Goal: Find specific page/section: Find specific page/section

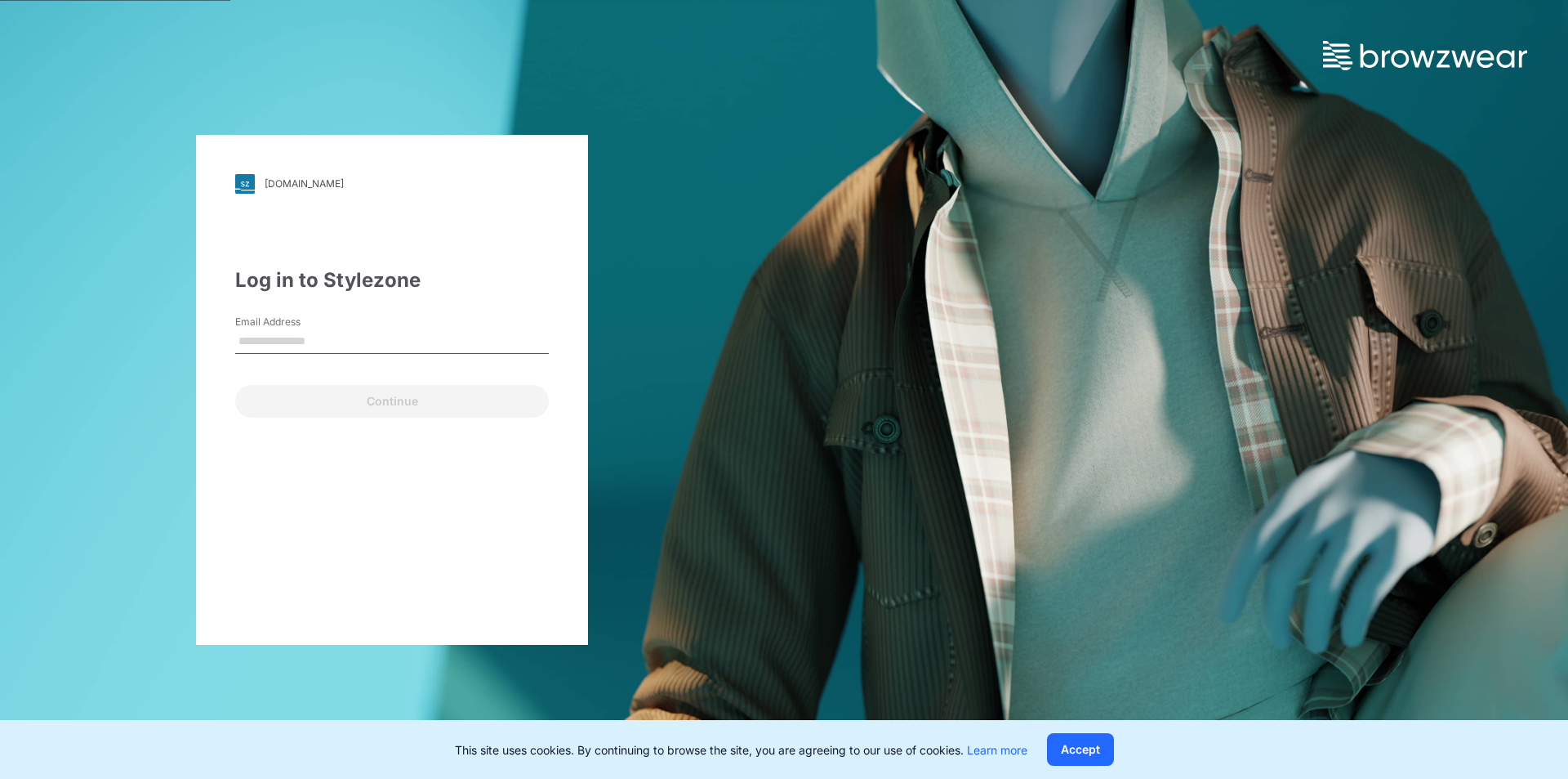
type input "**********"
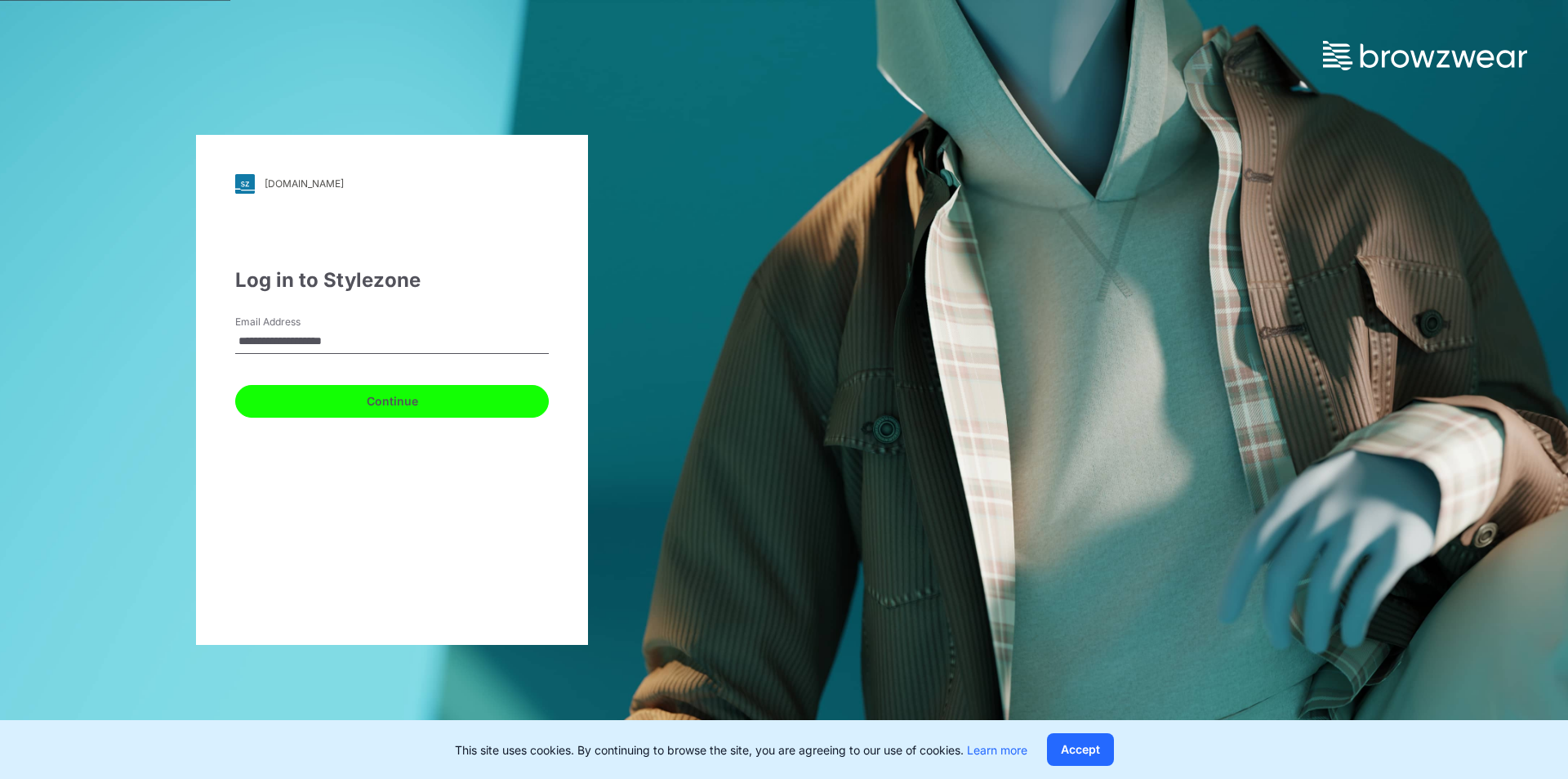
click at [387, 393] on button "Continue" at bounding box center [392, 401] width 313 height 32
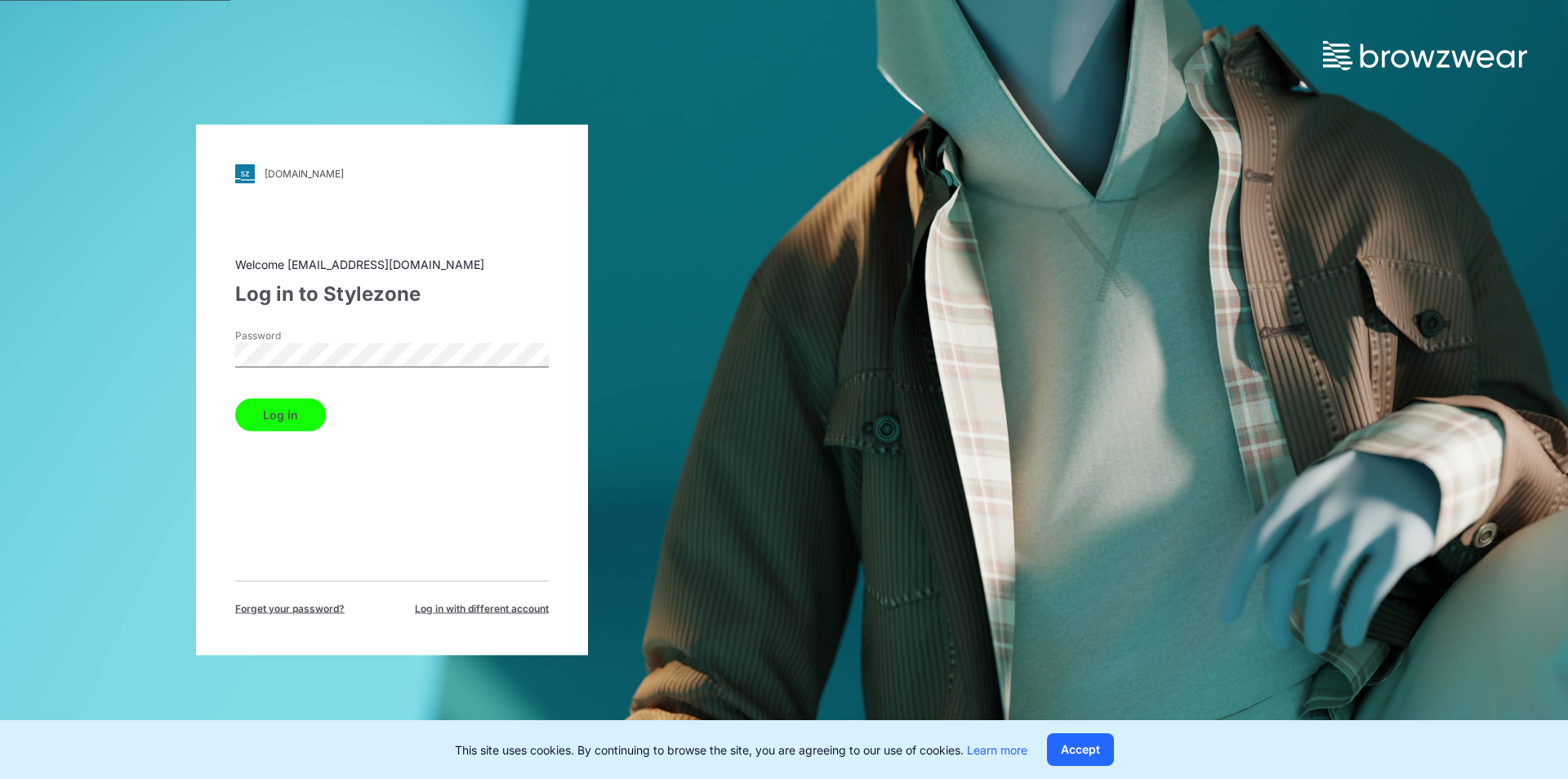
click at [263, 419] on button "Log in" at bounding box center [280, 414] width 91 height 32
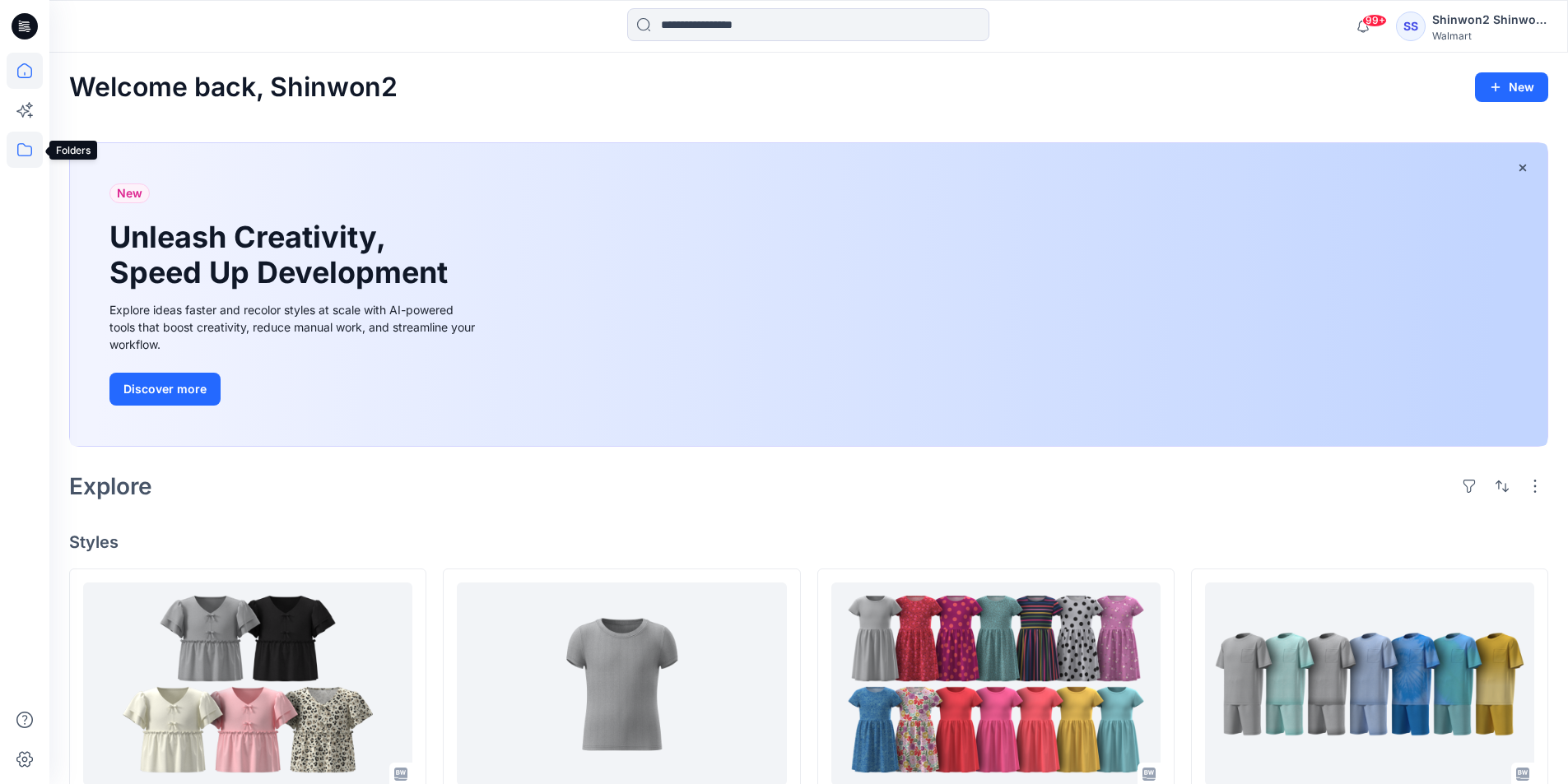
click at [24, 145] on icon at bounding box center [24, 150] width 15 height 14
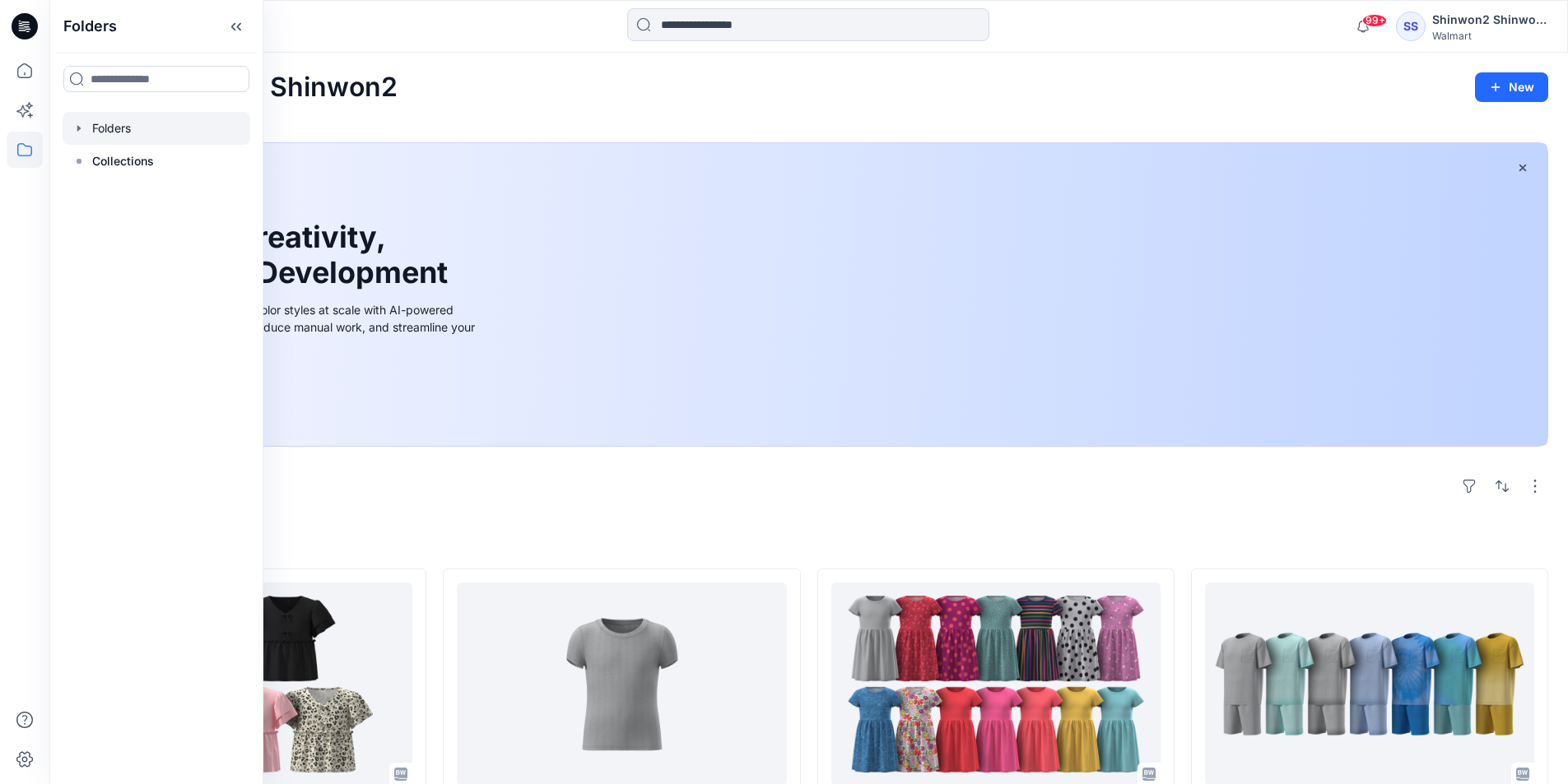
click at [191, 130] on div at bounding box center [156, 128] width 188 height 33
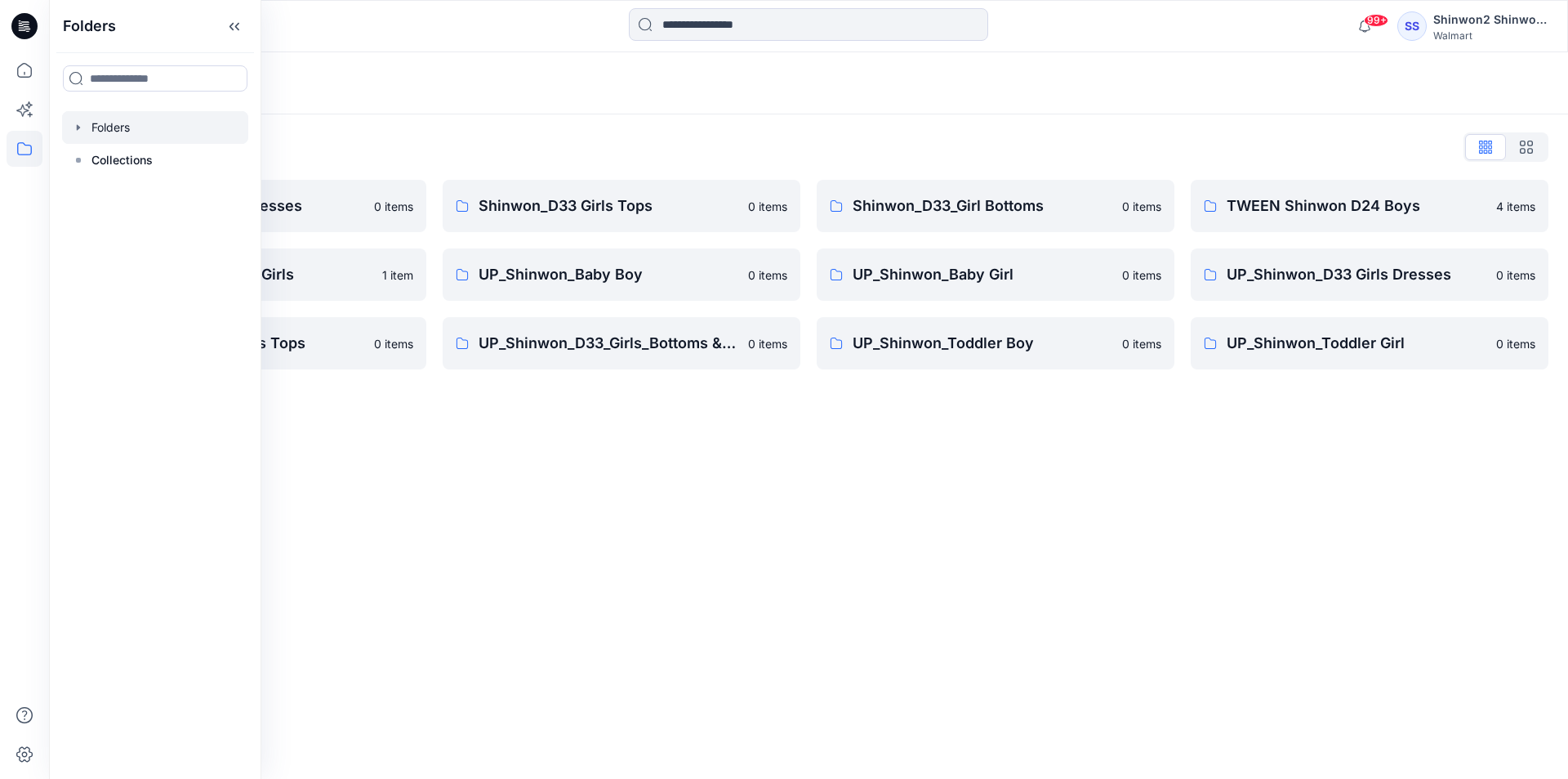
click at [637, 395] on div "Folders Folders List Shinwon_D33 Girls Dresses 0 items TWEEN Shinwon D33 Girls …" at bounding box center [808, 415] width 1519 height 727
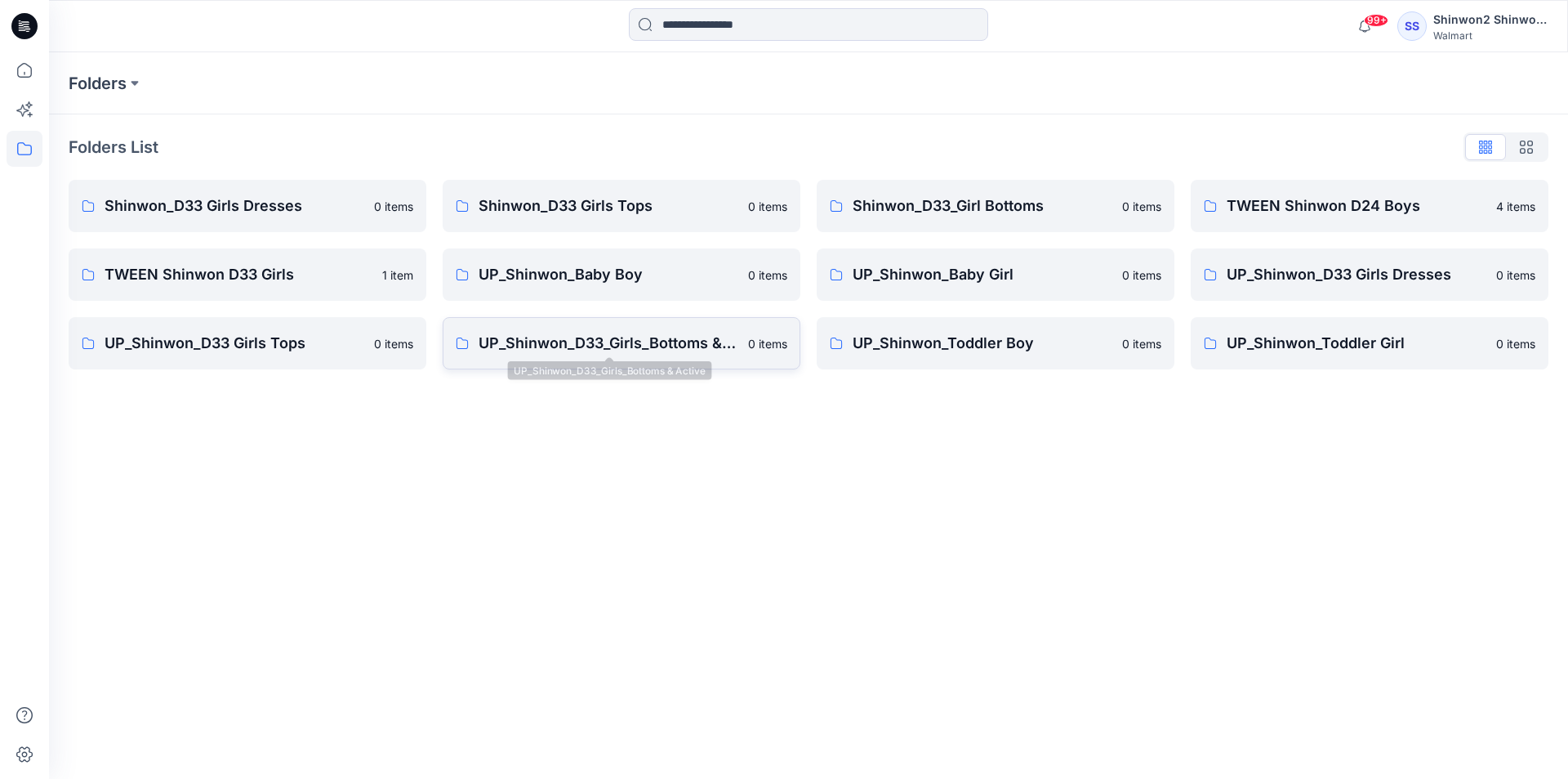
click at [665, 336] on p "UP_Shinwon_D33_Girls_Bottoms & Active" at bounding box center [608, 342] width 260 height 23
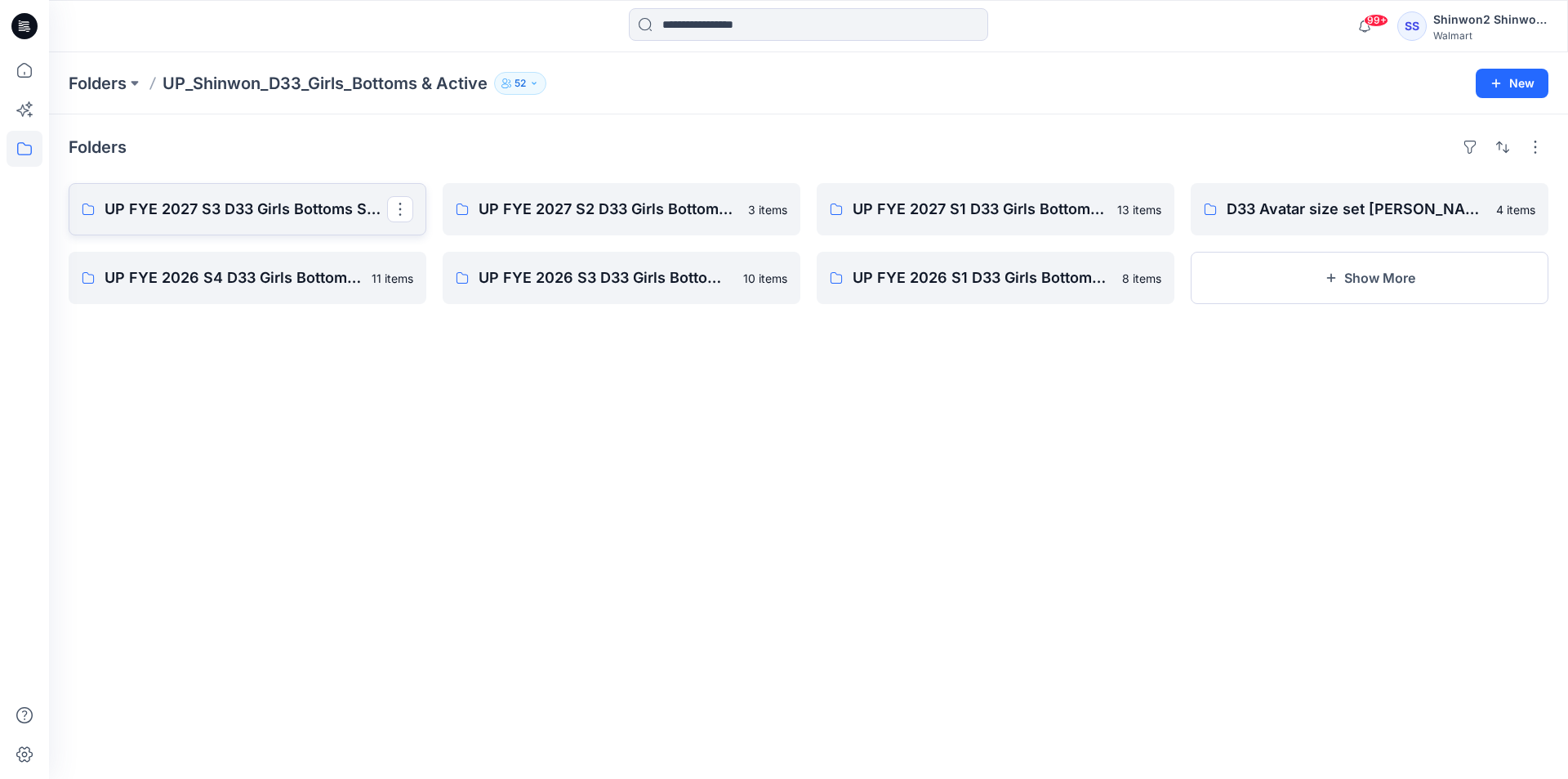
click at [280, 216] on p "UP FYE 2027 S3 D33 Girls Bottoms Shinwon" at bounding box center [246, 209] width 283 height 23
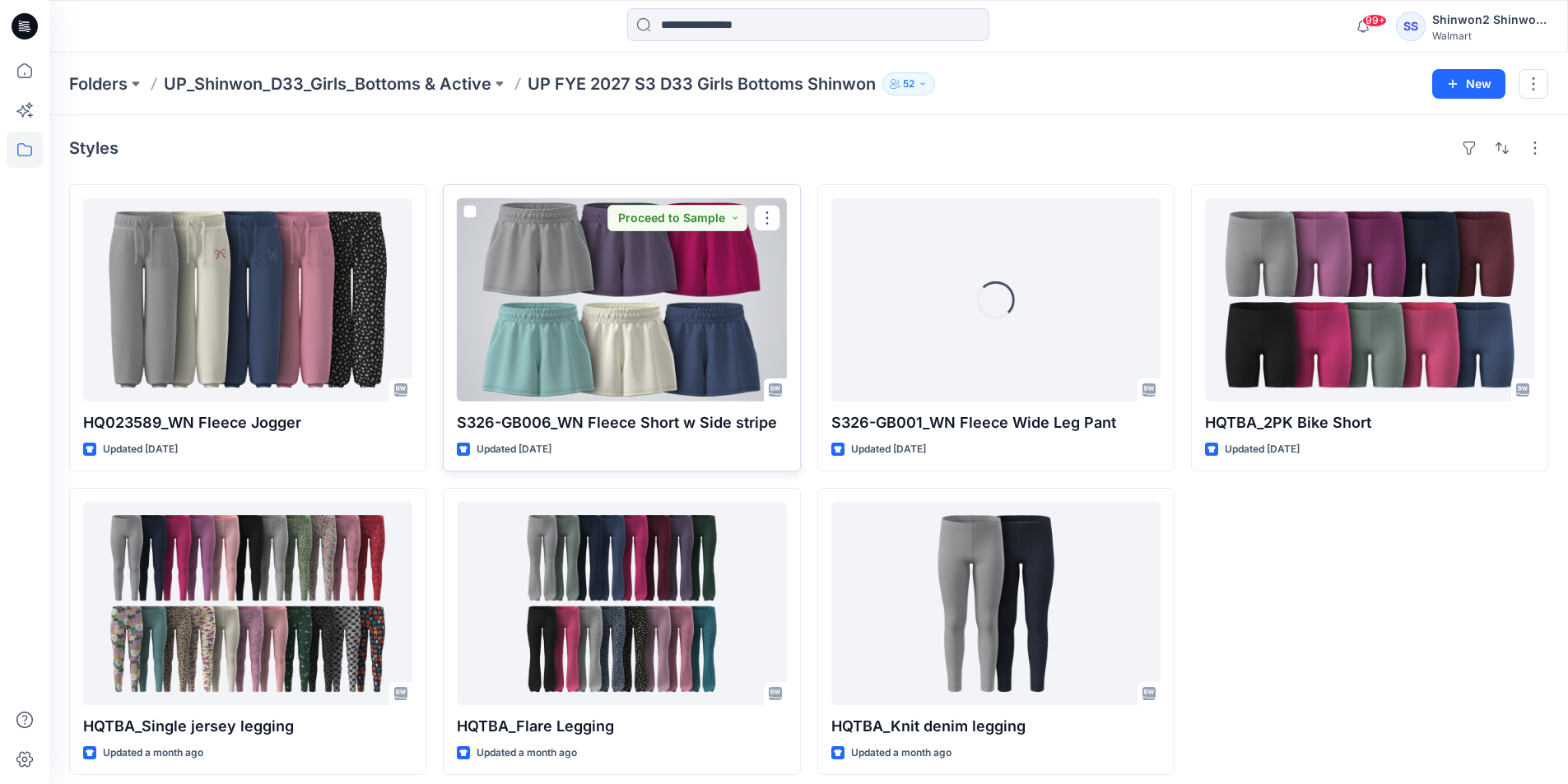
click at [713, 337] on div at bounding box center [621, 300] width 329 height 203
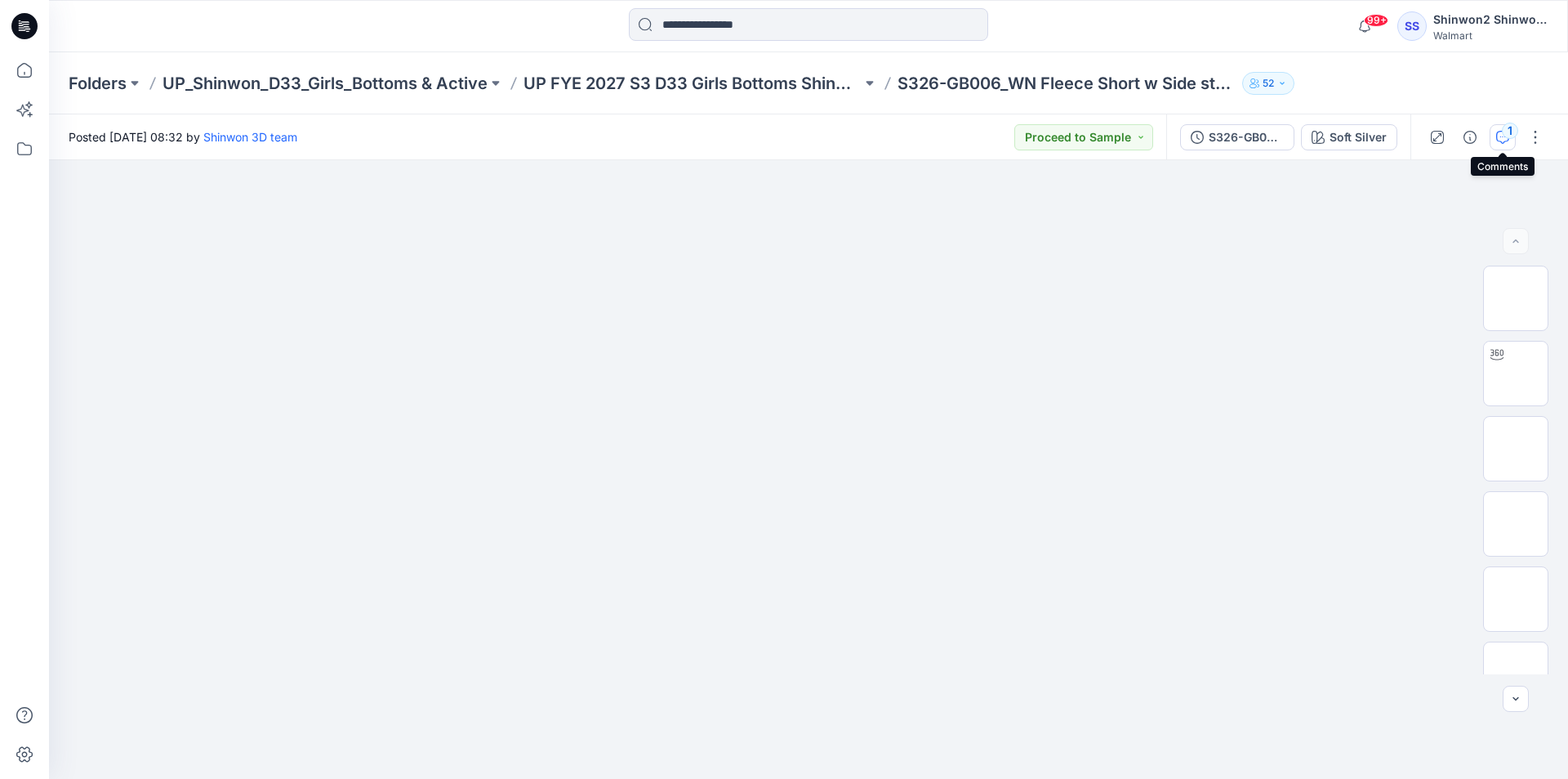
click at [1501, 138] on icon "button" at bounding box center [1502, 137] width 14 height 14
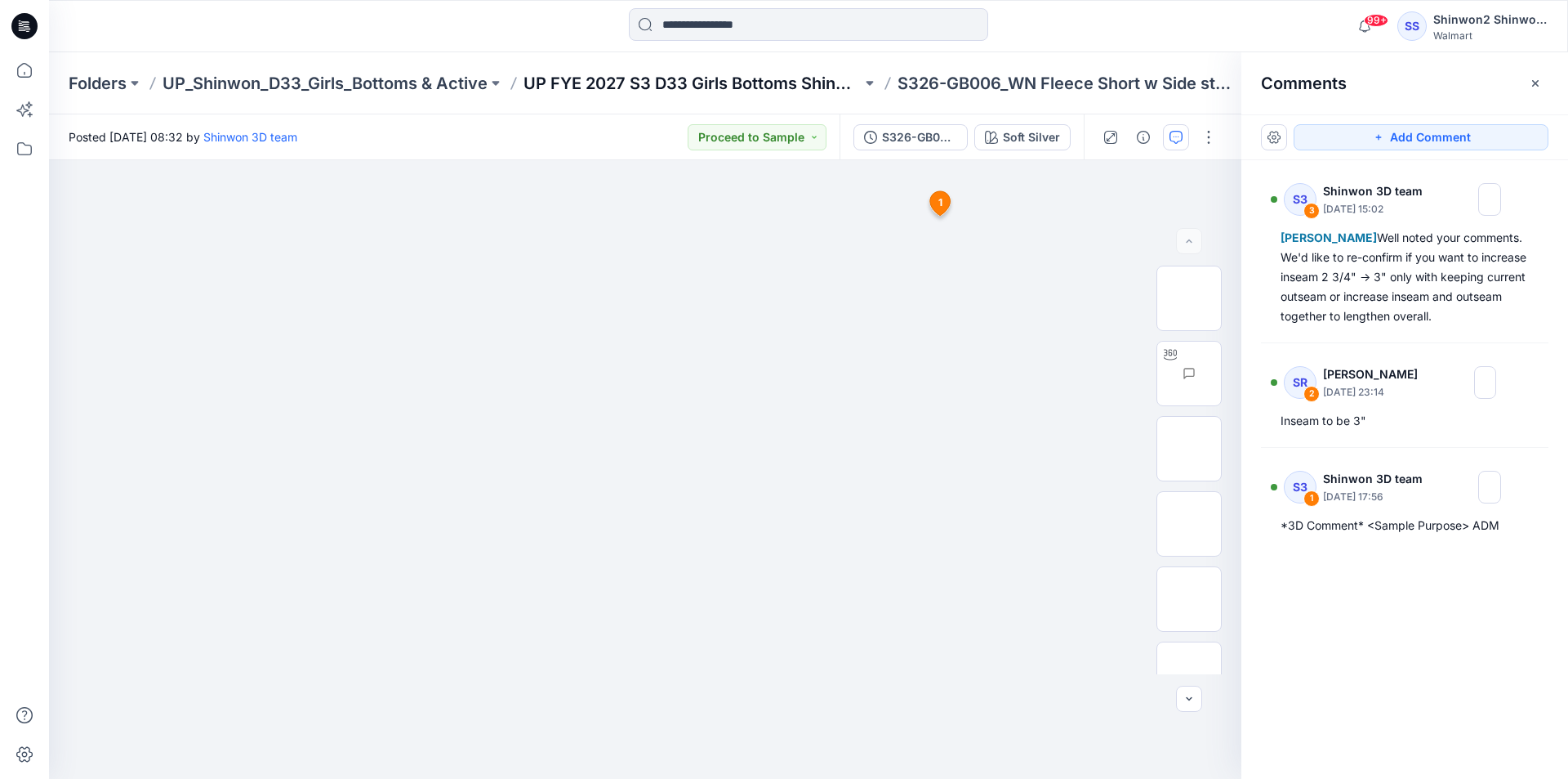
click at [798, 89] on p "UP FYE 2027 S3 D33 Girls Bottoms Shinwon" at bounding box center [693, 83] width 338 height 23
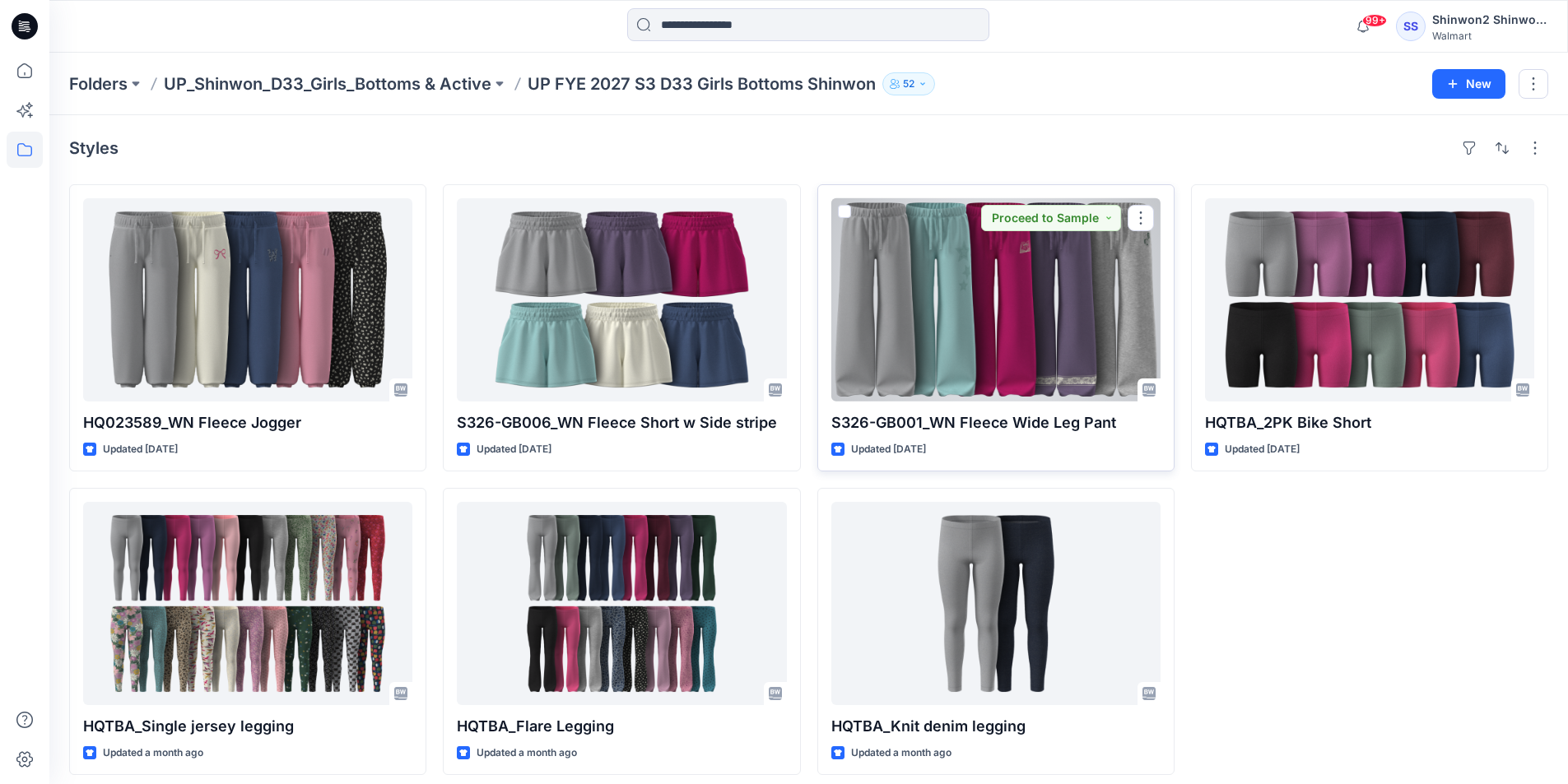
click at [1034, 356] on div at bounding box center [996, 300] width 329 height 203
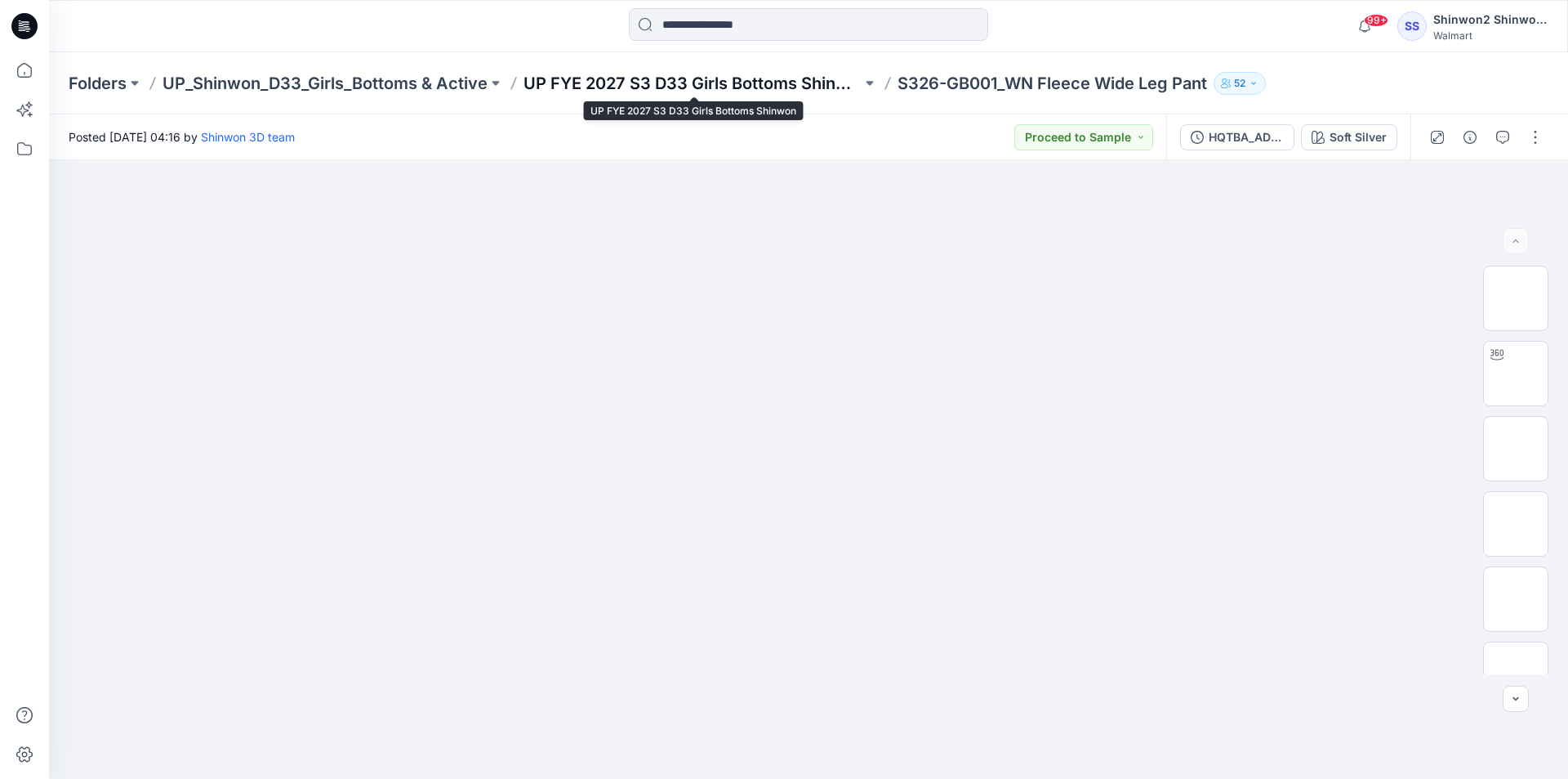
click at [707, 83] on p "UP FYE 2027 S3 D33 Girls Bottoms Shinwon" at bounding box center [693, 83] width 338 height 23
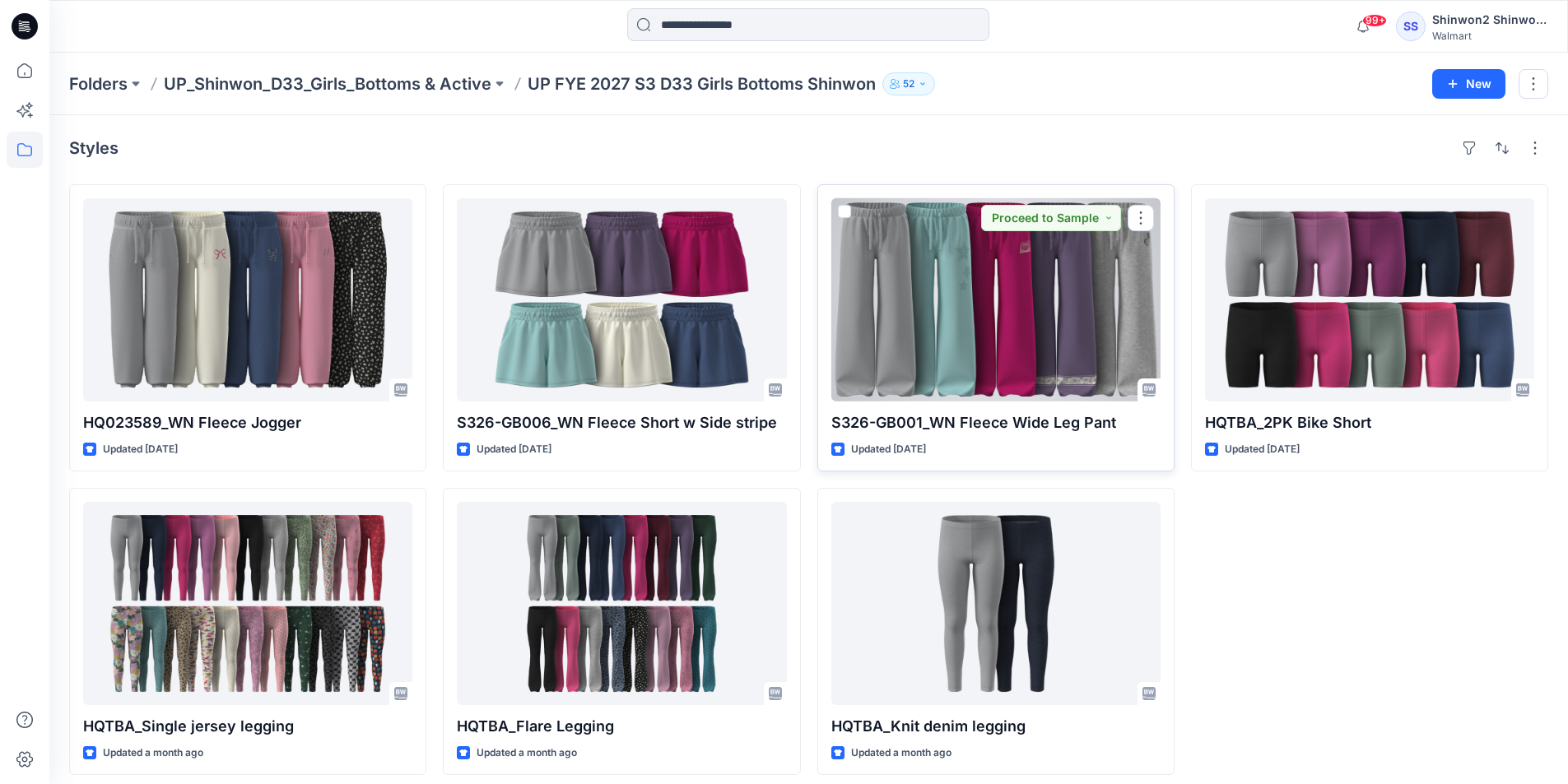
click at [962, 429] on p "S326-GB001_WN Fleece Wide Leg Pant" at bounding box center [996, 422] width 329 height 23
click at [1021, 385] on div at bounding box center [996, 300] width 329 height 203
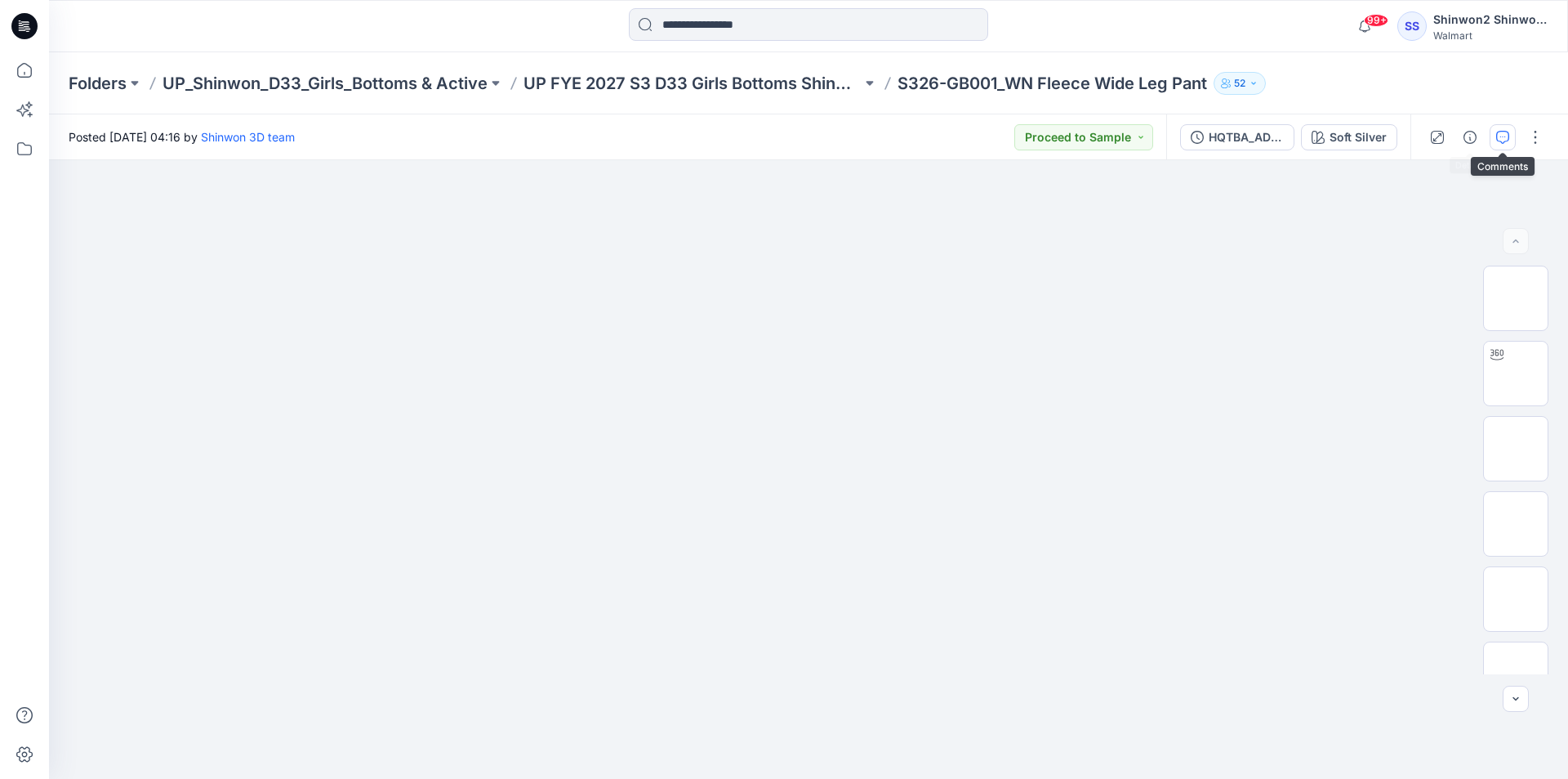
click at [1498, 134] on icon "button" at bounding box center [1502, 137] width 14 height 14
